Goal: Task Accomplishment & Management: Manage account settings

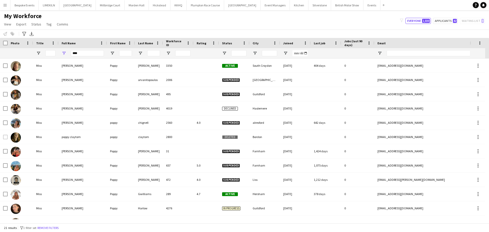
scroll to position [139, 0]
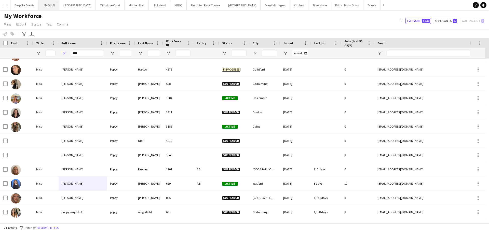
click at [43, 2] on button "LIMEKILN Close" at bounding box center [49, 5] width 21 height 10
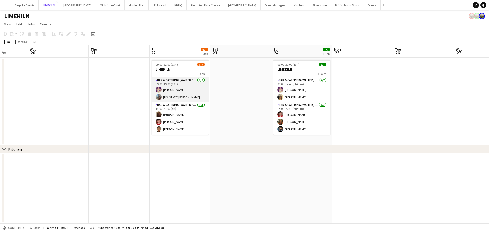
scroll to position [24, 0]
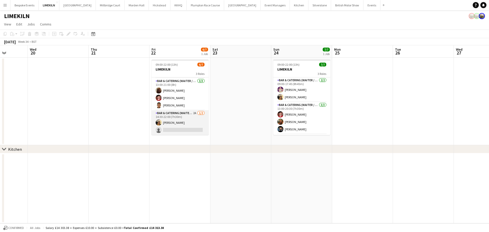
click at [172, 127] on app-card-role "Bar & Catering (Waiter / waitress) 2A [DATE] 14:30-22:00 (7h30m) [PERSON_NAME] …" at bounding box center [180, 122] width 57 height 25
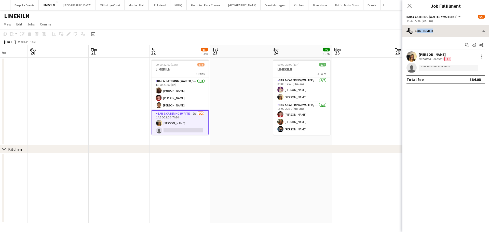
drag, startPoint x: 461, startPoint y: 38, endPoint x: 463, endPoint y: 32, distance: 6.4
click at [463, 32] on div "single-neutral-actions-check-2 Confirmed single-neutral-actions-check-2 Confirm…" at bounding box center [445, 128] width 87 height 207
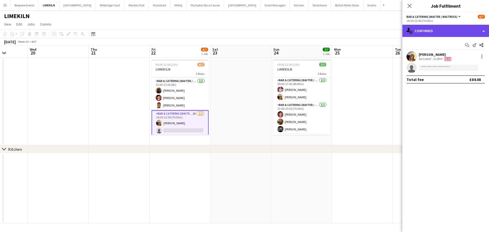
click at [463, 32] on div "single-neutral-actions-check-2 Confirmed" at bounding box center [445, 31] width 87 height 12
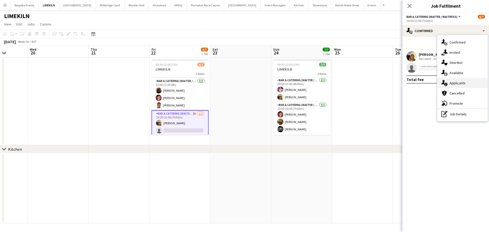
click at [472, 86] on div "single-neutral-actions-information Applicants" at bounding box center [462, 83] width 50 height 10
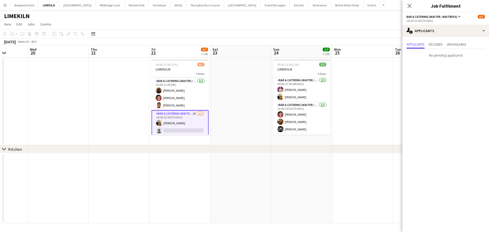
click at [366, 74] on app-date-cell at bounding box center [362, 102] width 61 height 88
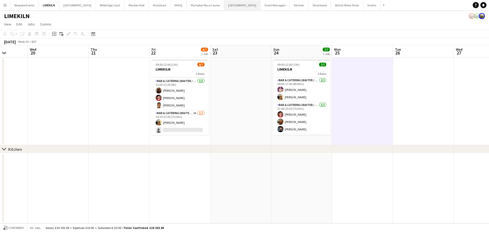
click at [224, 4] on button "[GEOGRAPHIC_DATA] Close" at bounding box center [242, 5] width 36 height 10
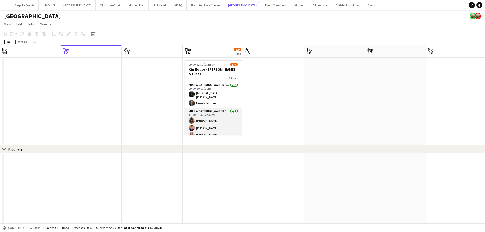
scroll to position [39, 0]
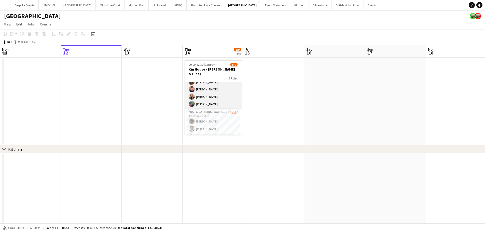
click at [224, 117] on app-card-role "Bar & Catering (Waiter / waitress) 3A [DATE] 14:30-22:30 (8h) [PERSON_NAME] [PE…" at bounding box center [213, 125] width 57 height 32
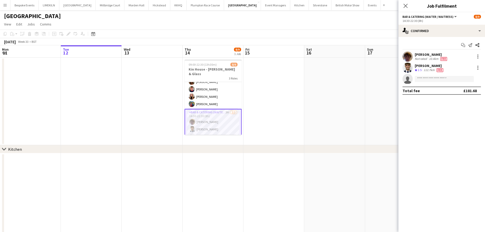
click at [410, 70] on app-user-avatar at bounding box center [408, 68] width 10 height 10
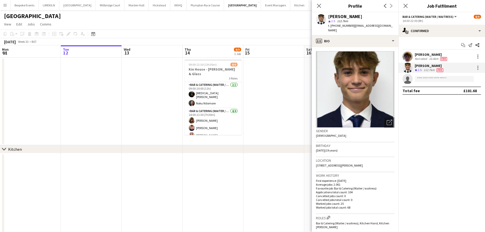
scroll to position [40, 0]
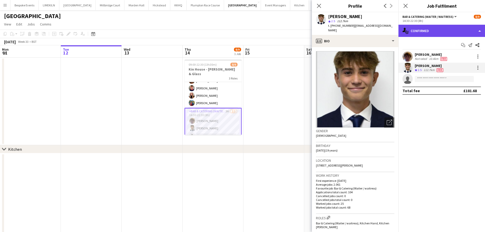
click at [442, 30] on div "single-neutral-actions-check-2 Confirmed" at bounding box center [442, 31] width 87 height 12
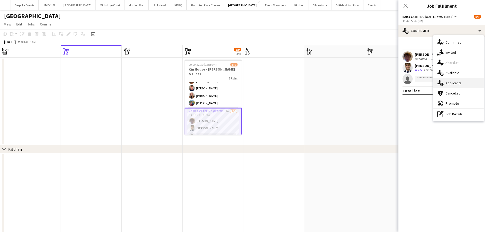
click at [464, 81] on div "single-neutral-actions-information Applicants" at bounding box center [459, 83] width 50 height 10
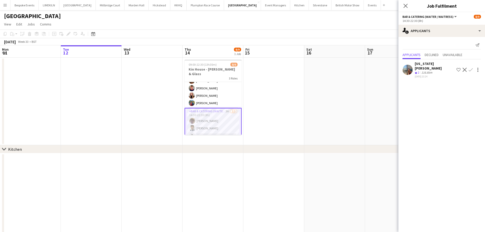
click at [408, 65] on app-user-avatar at bounding box center [408, 70] width 10 height 10
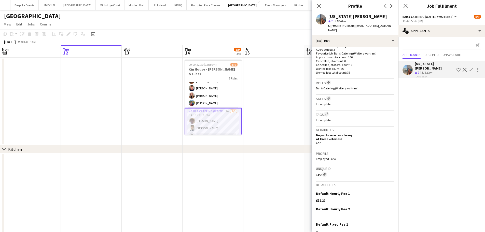
scroll to position [170, 0]
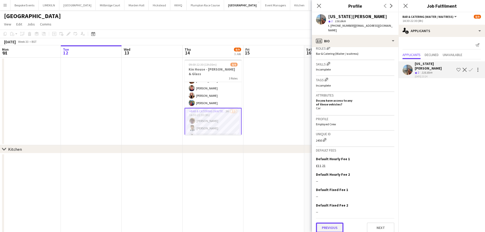
click at [330, 223] on button "Previous" at bounding box center [330, 228] width 28 height 10
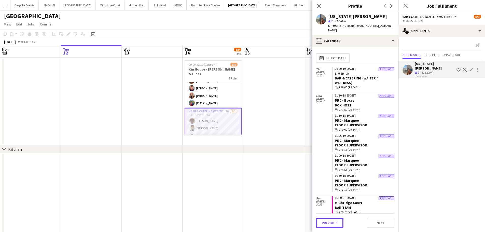
click at [330, 220] on button "Previous" at bounding box center [330, 223] width 28 height 10
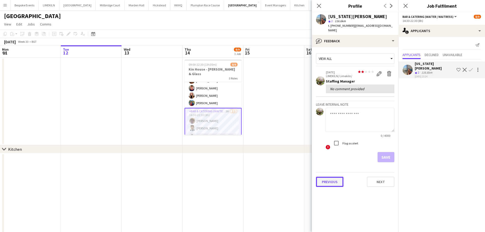
click at [334, 177] on button "Previous" at bounding box center [330, 182] width 28 height 10
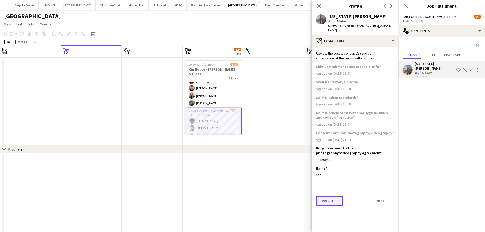
click at [333, 196] on button "Previous" at bounding box center [330, 201] width 28 height 10
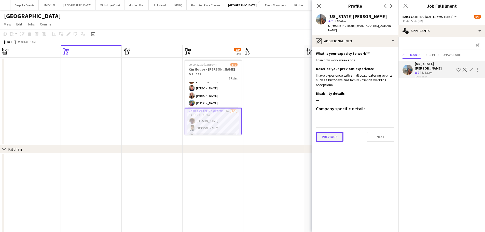
click at [328, 137] on button "Previous" at bounding box center [330, 137] width 28 height 10
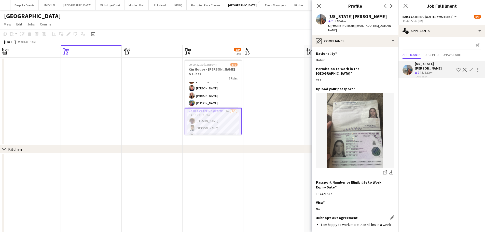
scroll to position [49, 0]
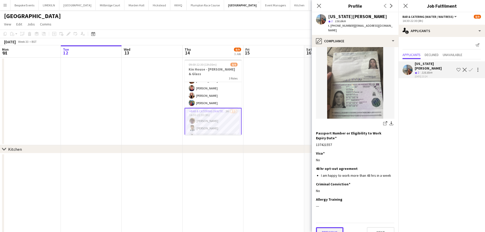
click at [326, 227] on button "Previous" at bounding box center [330, 232] width 28 height 10
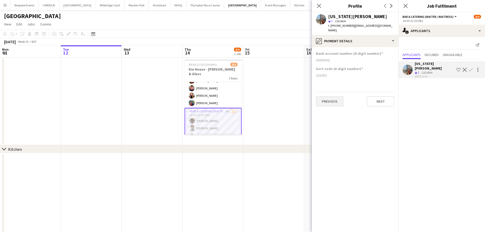
scroll to position [0, 0]
click at [327, 102] on app-section-data-types "Bank account number (8-digit number) [FINANCIAL_ID] Sort code (6-digit number) …" at bounding box center [355, 139] width 87 height 185
click at [326, 101] on button "Previous" at bounding box center [330, 101] width 28 height 10
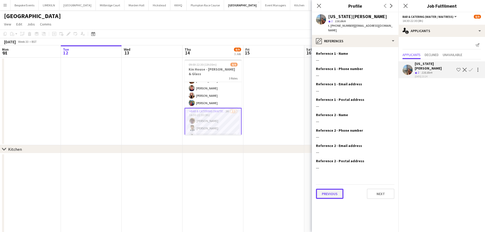
click at [330, 189] on button "Previous" at bounding box center [330, 194] width 28 height 10
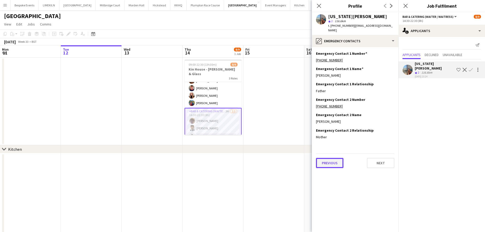
click at [334, 160] on button "Previous" at bounding box center [330, 163] width 28 height 10
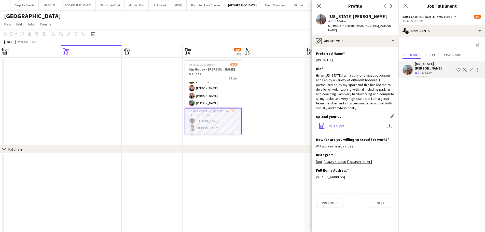
click at [347, 121] on button "office-file-sheet CV 1.0.pdf download-bottom" at bounding box center [355, 126] width 78 height 10
click at [274, 91] on app-date-cell at bounding box center [274, 102] width 61 height 88
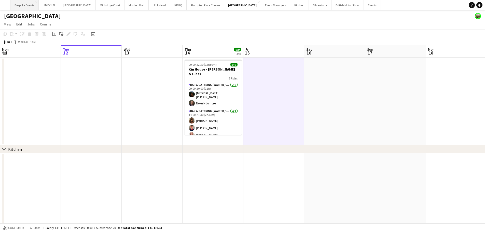
click at [22, 4] on button "Bespoke Events Close" at bounding box center [24, 5] width 28 height 10
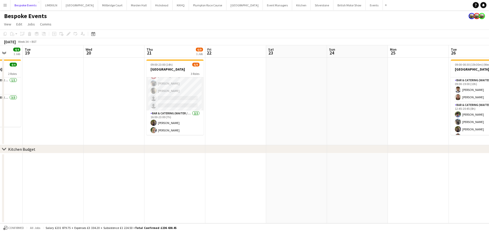
scroll to position [39, 0]
click at [176, 94] on app-card-role "Bar & Catering (Waiter / waitress) 1I 6A [DATE] 14:00-21:00 (7h) [PERSON_NAME] …" at bounding box center [174, 86] width 57 height 47
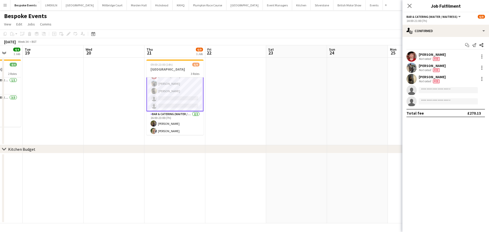
scroll to position [39, 0]
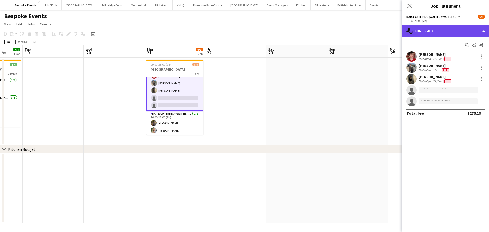
click at [438, 27] on div "single-neutral-actions-check-2 Confirmed" at bounding box center [445, 31] width 87 height 12
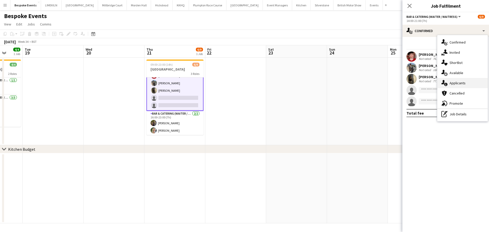
click at [466, 84] on div "single-neutral-actions-information Applicants" at bounding box center [462, 83] width 50 height 10
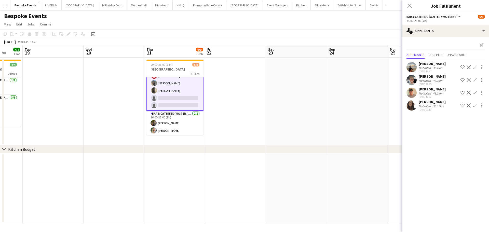
click at [413, 67] on app-user-avatar at bounding box center [412, 67] width 10 height 10
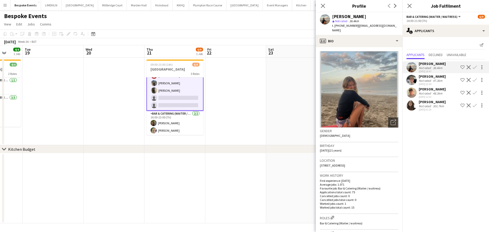
click at [412, 94] on app-user-avatar at bounding box center [412, 93] width 10 height 10
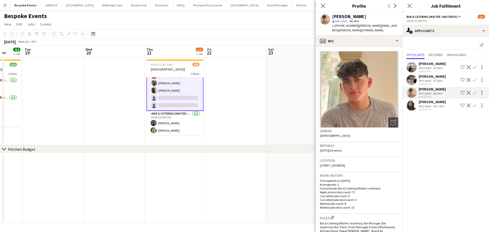
click at [410, 78] on app-user-avatar at bounding box center [412, 80] width 10 height 10
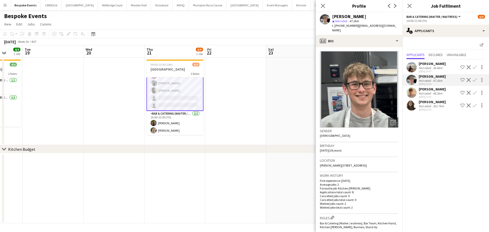
click at [410, 63] on app-user-avatar at bounding box center [412, 67] width 10 height 10
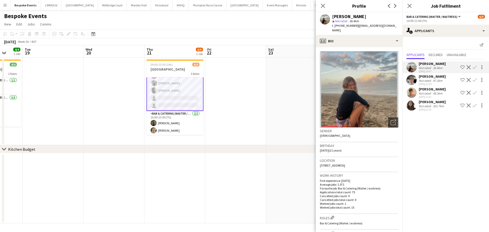
click at [414, 80] on app-user-avatar at bounding box center [412, 80] width 10 height 10
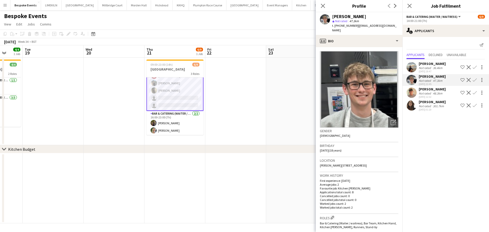
click at [409, 94] on app-user-avatar at bounding box center [412, 93] width 10 height 10
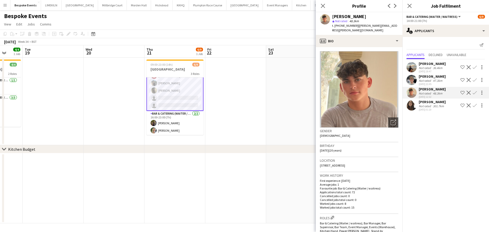
click at [411, 109] on app-user-avatar at bounding box center [412, 105] width 10 height 10
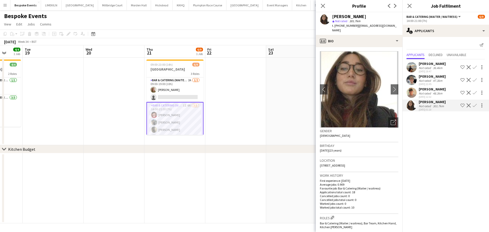
scroll to position [0, 0]
click at [170, 90] on app-card-role "Bar & Catering (Waiter / waitress) 2A [DATE] 09:00-19:00 (10h) [PERSON_NAME] si…" at bounding box center [174, 89] width 57 height 25
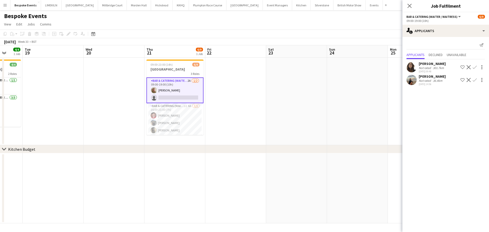
scroll to position [0, 114]
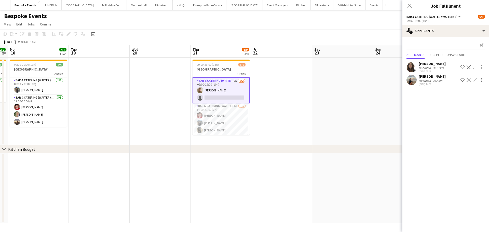
click at [414, 66] on app-user-avatar at bounding box center [412, 67] width 10 height 10
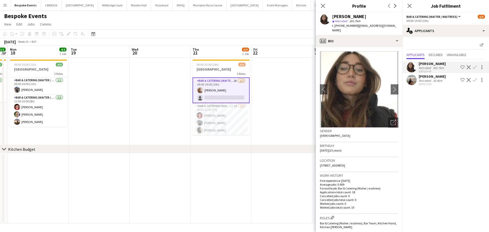
click at [294, 107] on app-date-cell at bounding box center [281, 102] width 61 height 88
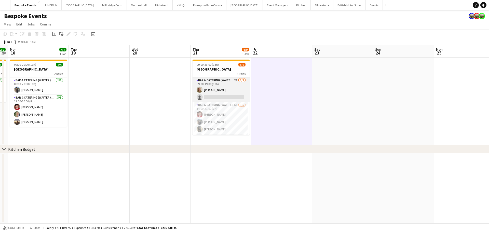
click at [218, 95] on app-card-role "Bar & Catering (Waiter / waitress) 2A [DATE] 09:00-19:00 (10h) [PERSON_NAME] si…" at bounding box center [221, 89] width 57 height 25
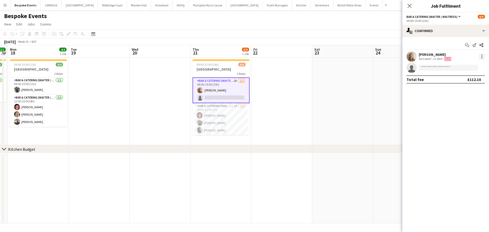
click at [482, 55] on div at bounding box center [481, 55] width 1 height 1
click at [468, 118] on button "Remove" at bounding box center [465, 115] width 40 height 12
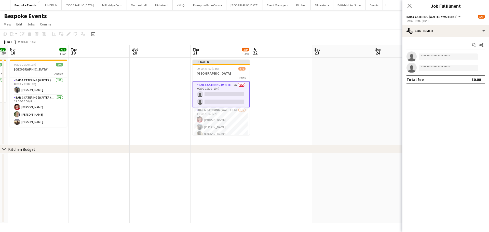
click at [339, 62] on app-date-cell at bounding box center [342, 102] width 61 height 88
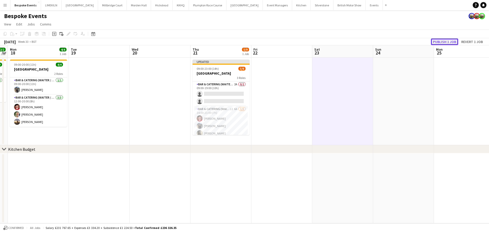
click at [450, 42] on button "Publish 1 job" at bounding box center [444, 41] width 27 height 7
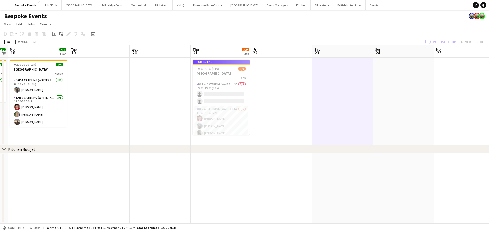
click at [222, 90] on app-job-card "Publishing 09:00-23:00 (14h) 5/9 [GEOGRAPHIC_DATA] 3 Roles Bar & Catering (Wait…" at bounding box center [221, 97] width 57 height 75
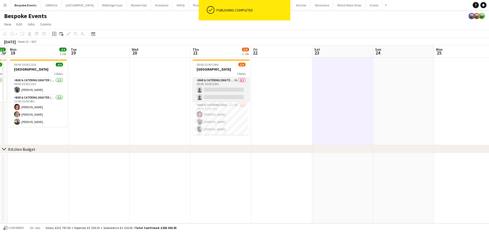
click at [230, 89] on app-card-role "Bar & Catering (Waiter / waitress) 2A 0/2 09:00-19:00 (10h) single-neutral-acti…" at bounding box center [221, 89] width 57 height 25
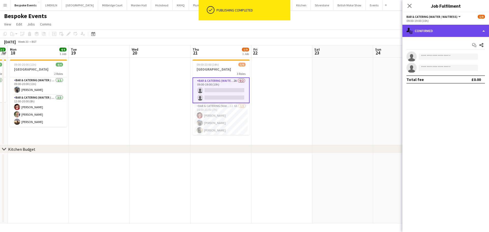
click at [444, 26] on div "single-neutral-actions-check-2 Confirmed" at bounding box center [445, 31] width 87 height 12
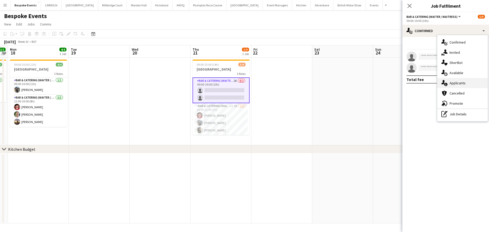
click at [463, 88] on div "single-neutral-actions-information Applicants" at bounding box center [462, 83] width 50 height 10
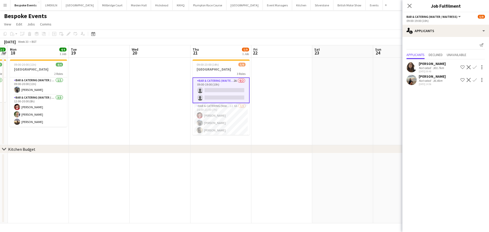
click at [471, 67] on button "Decline" at bounding box center [469, 67] width 6 height 6
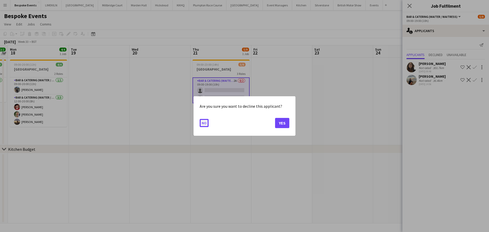
click at [205, 122] on button "No" at bounding box center [204, 123] width 9 height 8
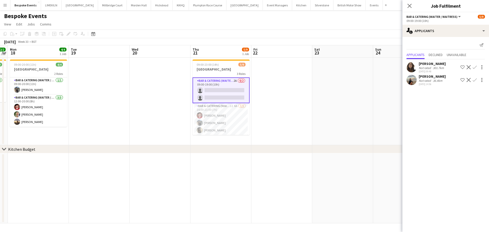
click at [476, 67] on app-icon "Confirm" at bounding box center [475, 67] width 4 height 4
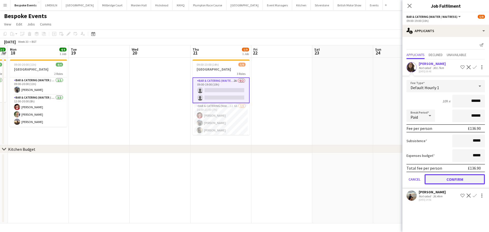
click at [463, 183] on button "Confirm" at bounding box center [455, 179] width 60 height 10
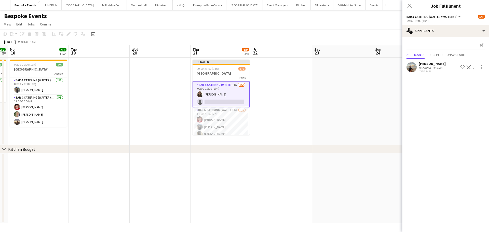
click at [475, 66] on app-icon "Confirm" at bounding box center [475, 67] width 4 height 4
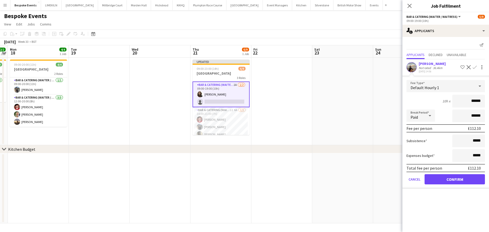
click at [412, 66] on app-user-avatar at bounding box center [412, 67] width 10 height 10
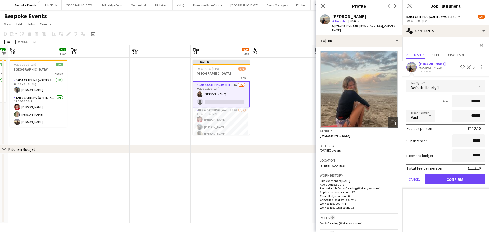
click at [482, 104] on input "******" at bounding box center [468, 101] width 33 height 13
type input "******"
click at [456, 179] on button "Confirm" at bounding box center [455, 179] width 60 height 10
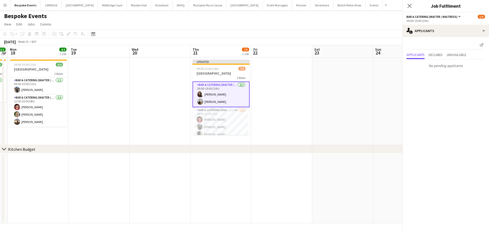
click at [345, 73] on app-date-cell at bounding box center [342, 102] width 61 height 88
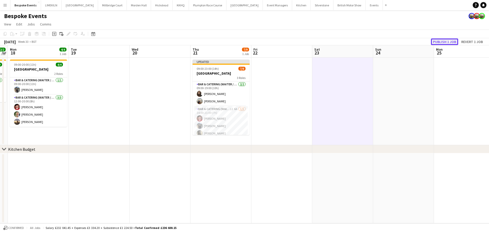
click at [439, 41] on button "Publish 1 job" at bounding box center [444, 41] width 27 height 7
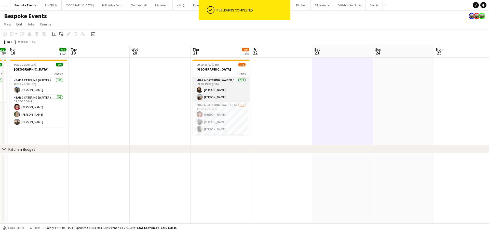
click at [228, 91] on app-card-role "Bar & Catering (Waiter / waitress) [DATE] 09:00-19:00 (10h) [PERSON_NAME] [PERS…" at bounding box center [221, 89] width 57 height 25
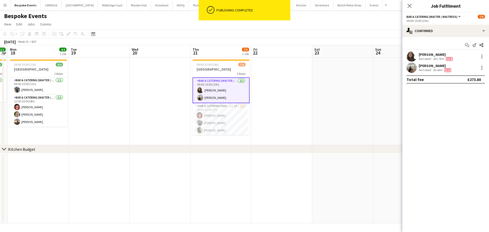
click at [420, 51] on div "[PERSON_NAME] Not rated 301.7km Fee" at bounding box center [445, 56] width 87 height 10
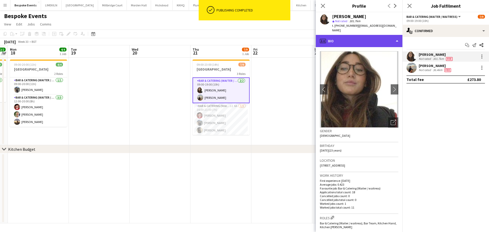
click at [354, 42] on div "profile Bio" at bounding box center [359, 41] width 87 height 12
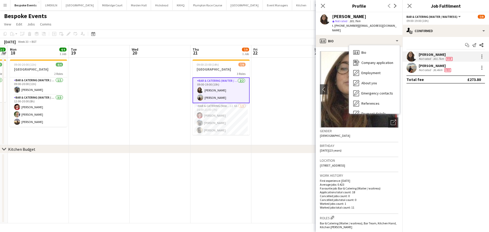
click at [354, 45] on div "Bio Bio Company application Company application Employment Employment About you…" at bounding box center [374, 79] width 50 height 68
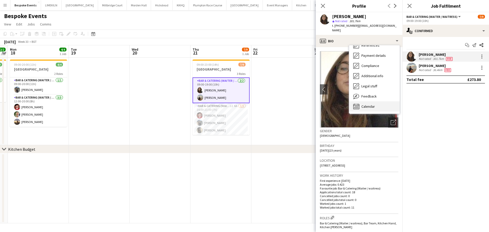
click at [372, 104] on span "Calendar" at bounding box center [367, 106] width 13 height 5
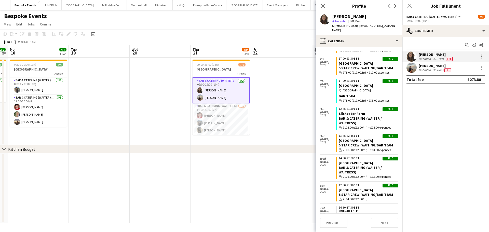
scroll to position [0, 0]
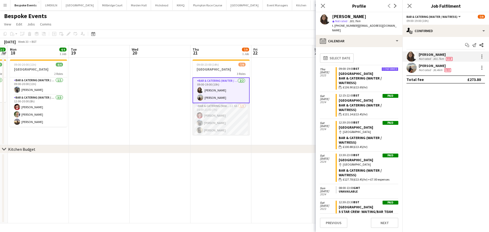
click at [215, 121] on app-card-role "Bar & Catering (Waiter / waitress) 1I 6A [DATE] 14:00-21:00 (7h) [PERSON_NAME] …" at bounding box center [221, 126] width 57 height 47
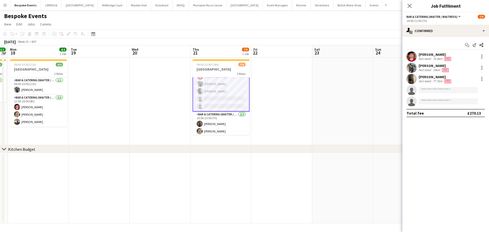
scroll to position [40, 0]
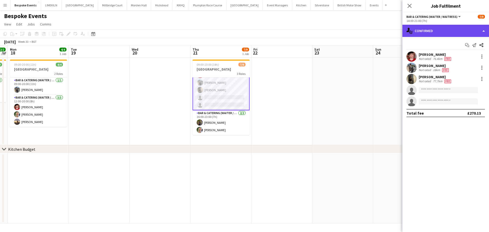
click at [439, 31] on div "single-neutral-actions-check-2 Confirmed" at bounding box center [445, 31] width 87 height 12
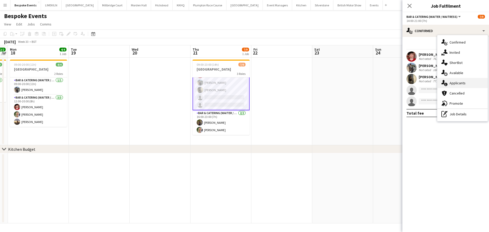
click at [474, 87] on div "single-neutral-actions-information Applicants" at bounding box center [462, 83] width 50 height 10
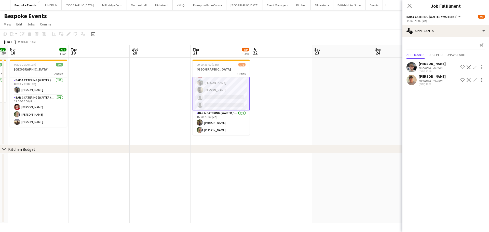
click at [475, 80] on app-icon "Confirm" at bounding box center [475, 80] width 4 height 4
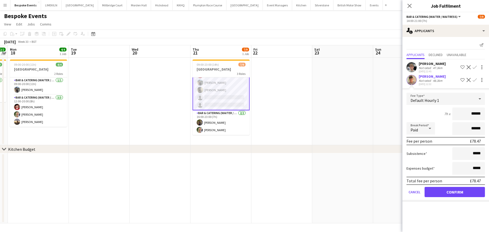
click at [418, 79] on div "[PERSON_NAME] Not rated 48.3km [DATE] 12:32 Shortlist crew Decline Confirm" at bounding box center [445, 80] width 87 height 12
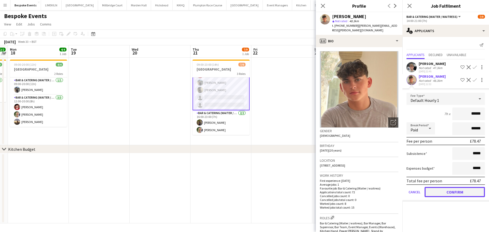
click at [464, 193] on button "Confirm" at bounding box center [455, 192] width 60 height 10
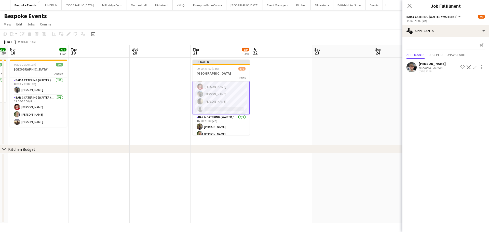
click at [424, 66] on div "Not rated" at bounding box center [425, 68] width 13 height 4
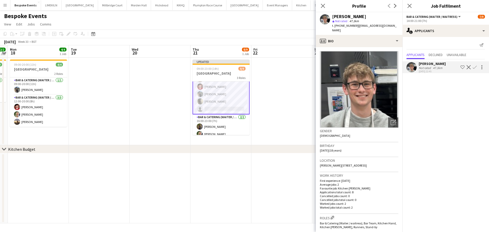
click at [476, 65] on app-icon "Confirm" at bounding box center [475, 67] width 4 height 4
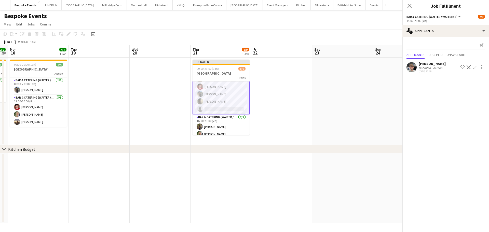
click at [476, 65] on app-icon "Confirm" at bounding box center [475, 67] width 4 height 4
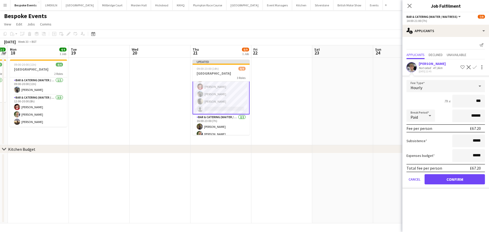
type input "**"
type input "******"
click at [465, 179] on button "Confirm" at bounding box center [455, 179] width 60 height 10
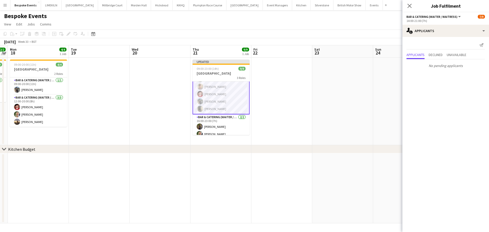
click at [362, 90] on app-date-cell at bounding box center [342, 102] width 61 height 88
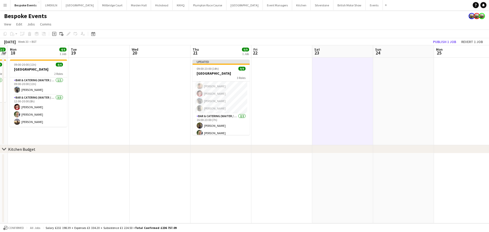
scroll to position [39, 0]
click at [447, 34] on app-toolbar "Copy Paste Paste Ctrl+V Paste with crew Ctrl+Shift+V Paste linked Job [GEOGRAPH…" at bounding box center [244, 34] width 489 height 9
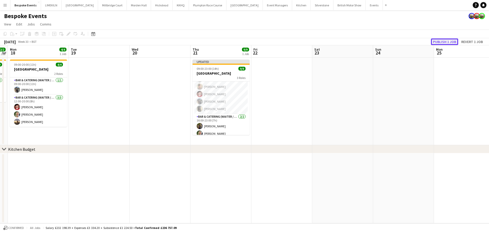
click at [448, 40] on button "Publish 1 job" at bounding box center [444, 41] width 27 height 7
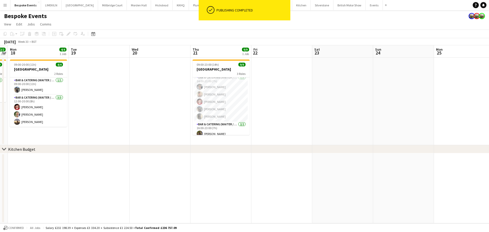
scroll to position [0, 0]
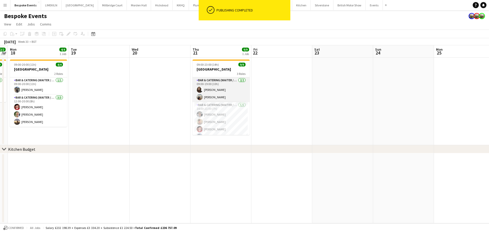
click at [238, 90] on app-card-role "Bar & Catering (Waiter / waitress) [DATE] 09:00-19:00 (10h) [PERSON_NAME] [PERS…" at bounding box center [221, 89] width 57 height 25
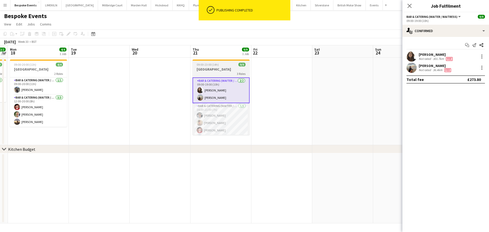
click at [228, 70] on h3 "[GEOGRAPHIC_DATA]" at bounding box center [221, 69] width 57 height 5
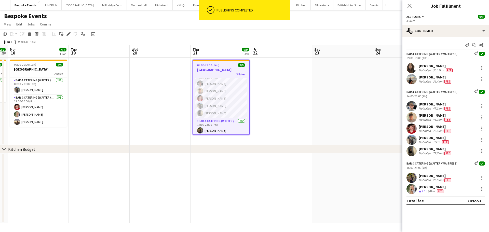
scroll to position [40, 0]
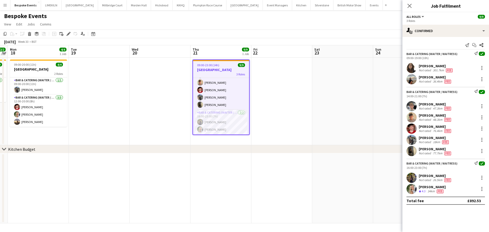
click at [412, 181] on app-user-avatar at bounding box center [412, 178] width 10 height 10
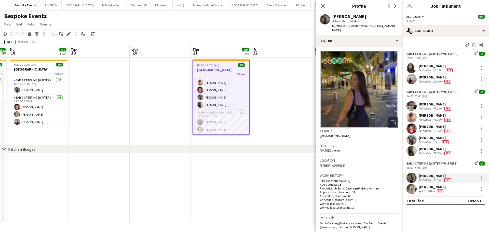
click at [212, 65] on span "09:00-23:00 (14h)" at bounding box center [208, 65] width 22 height 4
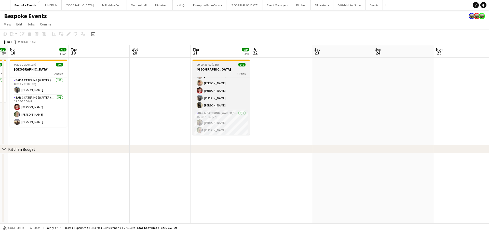
click at [211, 72] on div "3 Roles" at bounding box center [221, 74] width 57 height 4
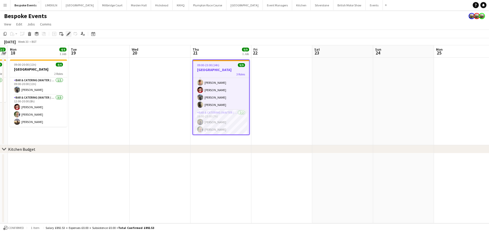
click at [68, 33] on icon "Edit" at bounding box center [68, 34] width 4 height 4
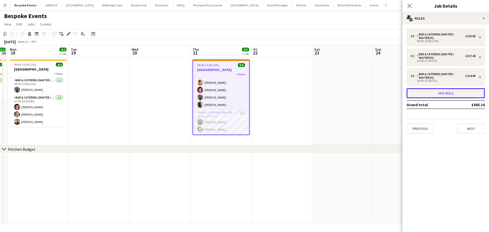
click at [457, 97] on button "Add role" at bounding box center [446, 93] width 78 height 10
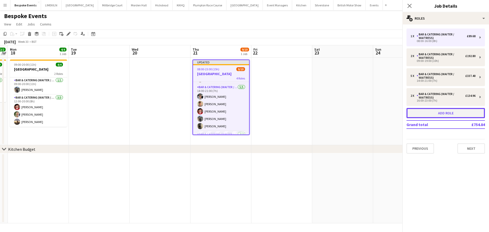
scroll to position [57, 0]
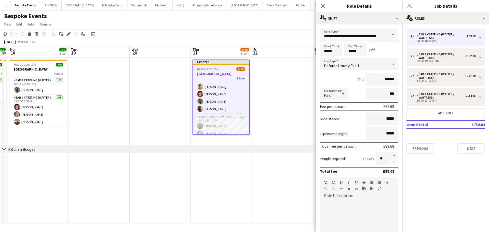
click at [379, 35] on input "**********" at bounding box center [359, 35] width 78 height 13
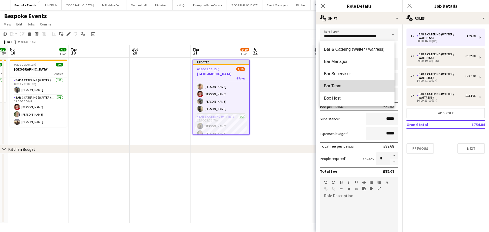
click at [365, 85] on span "Bar Team" at bounding box center [357, 86] width 66 height 5
type input "********"
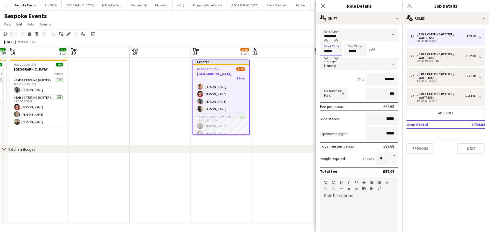
click at [330, 51] on input "*****" at bounding box center [331, 49] width 22 height 13
click at [329, 41] on div at bounding box center [326, 40] width 10 height 5
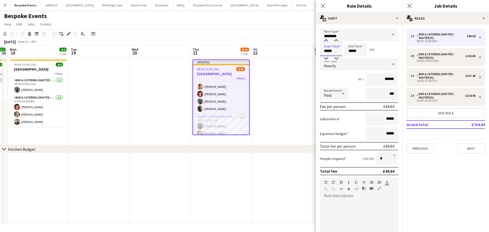
click at [329, 41] on div at bounding box center [326, 40] width 10 height 5
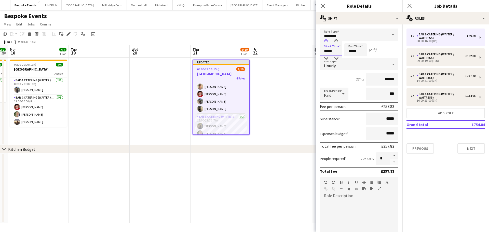
type input "*****"
click at [329, 41] on div at bounding box center [326, 40] width 10 height 5
click at [360, 53] on input "*****" at bounding box center [355, 49] width 22 height 13
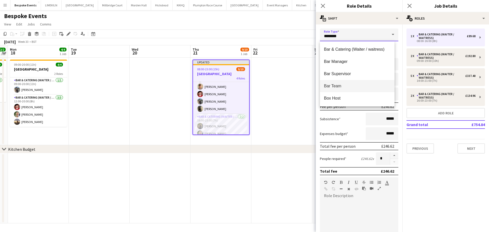
click at [351, 38] on input "********" at bounding box center [359, 35] width 78 height 13
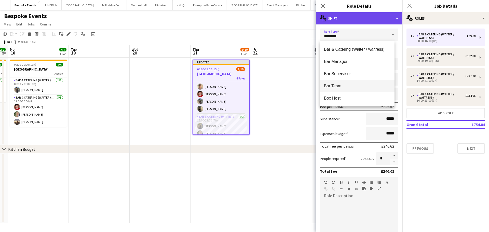
click at [353, 24] on div "multiple-actions-text Shift" at bounding box center [359, 18] width 87 height 12
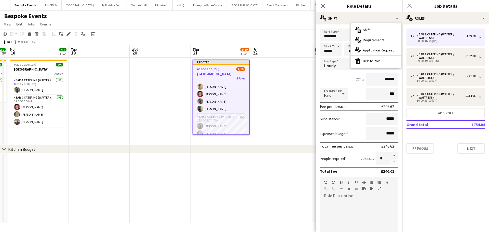
click at [342, 25] on div "Role Type ******** Start Time ***** End Time ***** (22h) Fee Type Hourly 22h x …" at bounding box center [359, 184] width 87 height 321
click at [360, 51] on input "*****" at bounding box center [355, 49] width 22 height 13
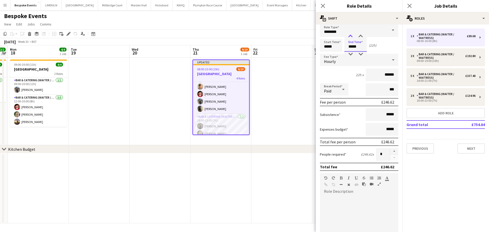
click at [350, 37] on div at bounding box center [350, 36] width 10 height 5
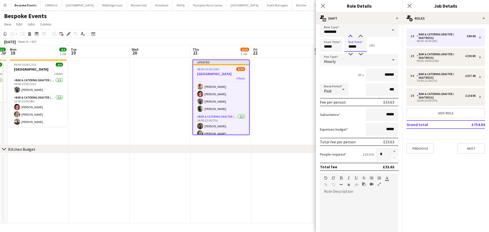
click at [350, 37] on div at bounding box center [350, 36] width 10 height 5
type input "*****"
click at [350, 37] on div at bounding box center [350, 36] width 10 height 5
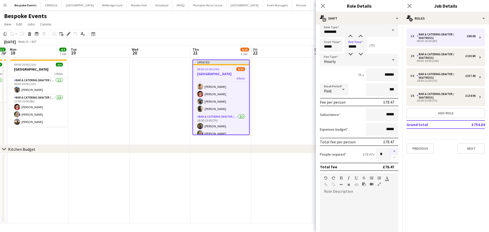
click at [392, 151] on button "button" at bounding box center [394, 151] width 8 height 7
type input "*"
click at [298, 87] on app-date-cell at bounding box center [281, 102] width 61 height 88
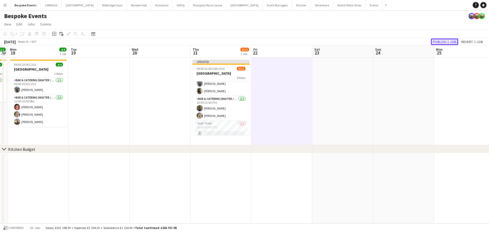
click at [445, 44] on button "Publish 1 job" at bounding box center [444, 41] width 27 height 7
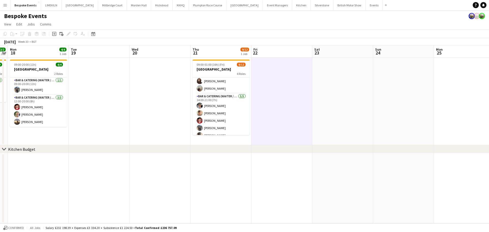
scroll to position [0, 0]
click at [223, 83] on app-card-role "Bar & Catering (Waiter / waitress) [DATE] 09:00-19:00 (10h) [PERSON_NAME] [PERS…" at bounding box center [221, 89] width 57 height 25
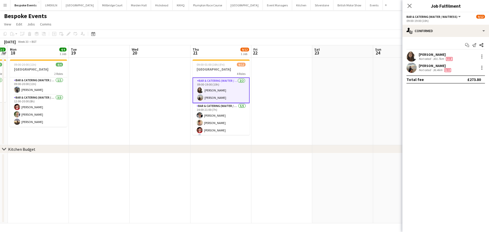
click at [432, 38] on div "Start chat Send notification Share [PERSON_NAME] Not rated 301.7km Fee [PERSON_…" at bounding box center [445, 62] width 87 height 51
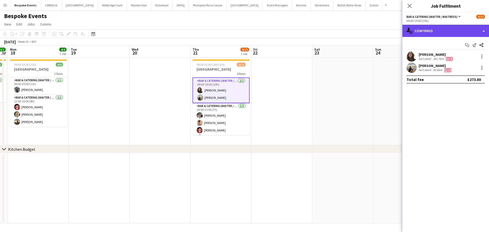
click at [429, 35] on div "single-neutral-actions-check-2 Confirmed" at bounding box center [445, 31] width 87 height 12
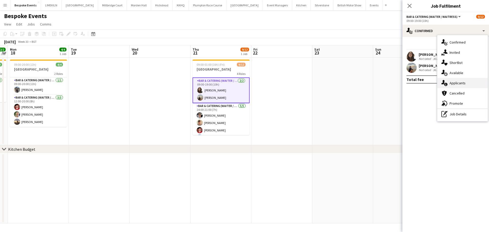
click at [453, 78] on div "single-neutral-actions-information Applicants" at bounding box center [462, 83] width 50 height 10
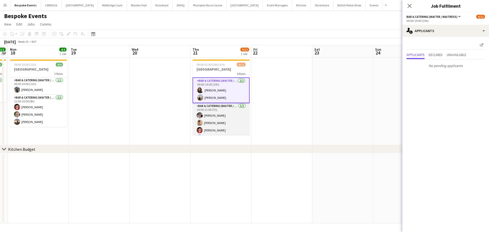
click at [230, 115] on app-card-role "Bar & Catering (Waiter / waitress) [DATE] 14:00-21:00 (7h) [PERSON_NAME] [PERSO…" at bounding box center [221, 126] width 57 height 47
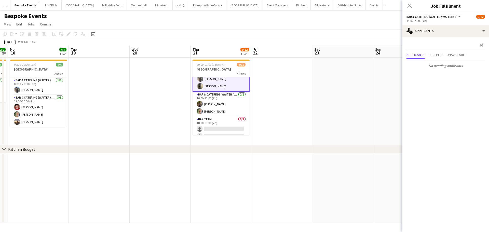
click at [230, 115] on app-card-role "Bar & Catering (Waiter / waitress) [DATE] 16:00-23:00 (7h) [PERSON_NAME] [PERSO…" at bounding box center [221, 104] width 57 height 25
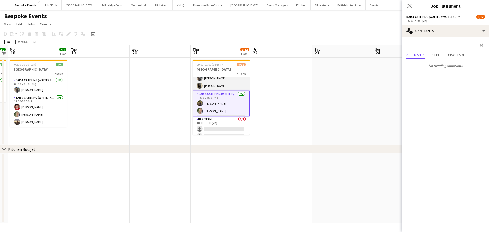
scroll to position [58, 0]
click at [228, 130] on app-card-role "Bar Team 0/3 18:00-01:00 (7h) single-neutral-actions single-neutral-actions sin…" at bounding box center [221, 133] width 57 height 32
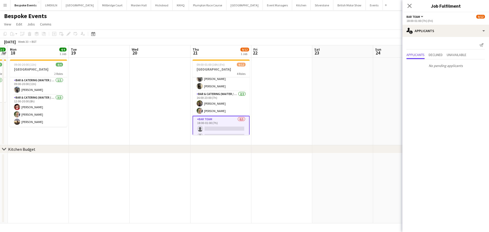
scroll to position [72, 0]
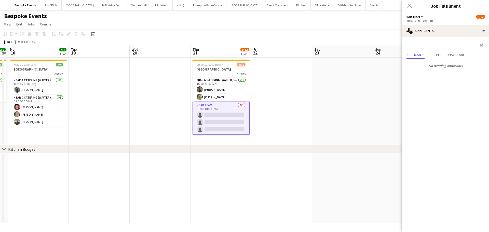
click at [325, 69] on app-date-cell at bounding box center [342, 102] width 61 height 88
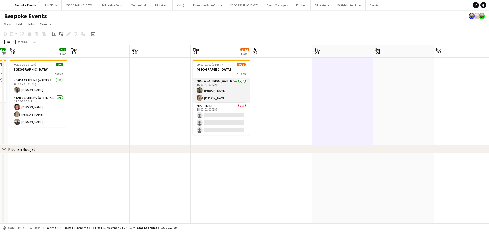
scroll to position [0, 0]
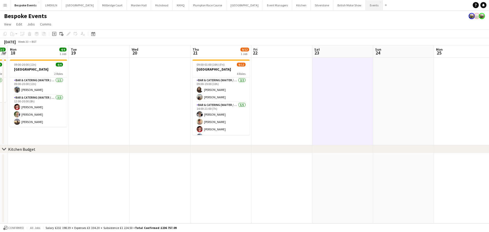
click at [366, 6] on button "Events Close" at bounding box center [374, 5] width 17 height 10
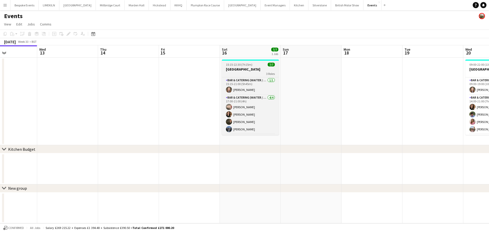
click at [250, 71] on h3 "[GEOGRAPHIC_DATA]" at bounding box center [250, 69] width 57 height 5
